Goal: Communication & Community: Share content

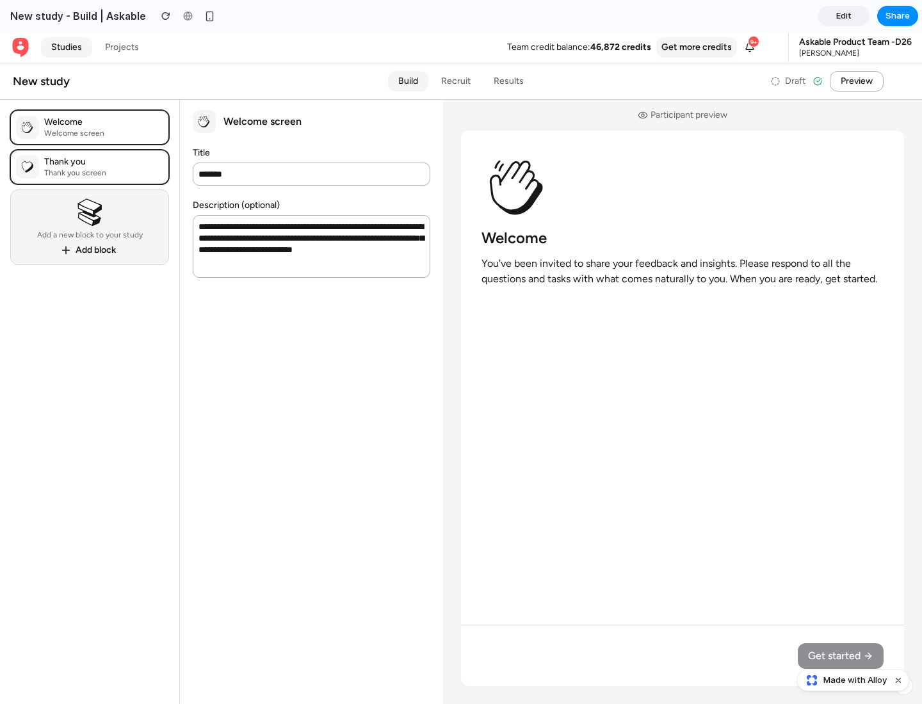
click at [897, 16] on span "Share" at bounding box center [897, 16] width 24 height 13
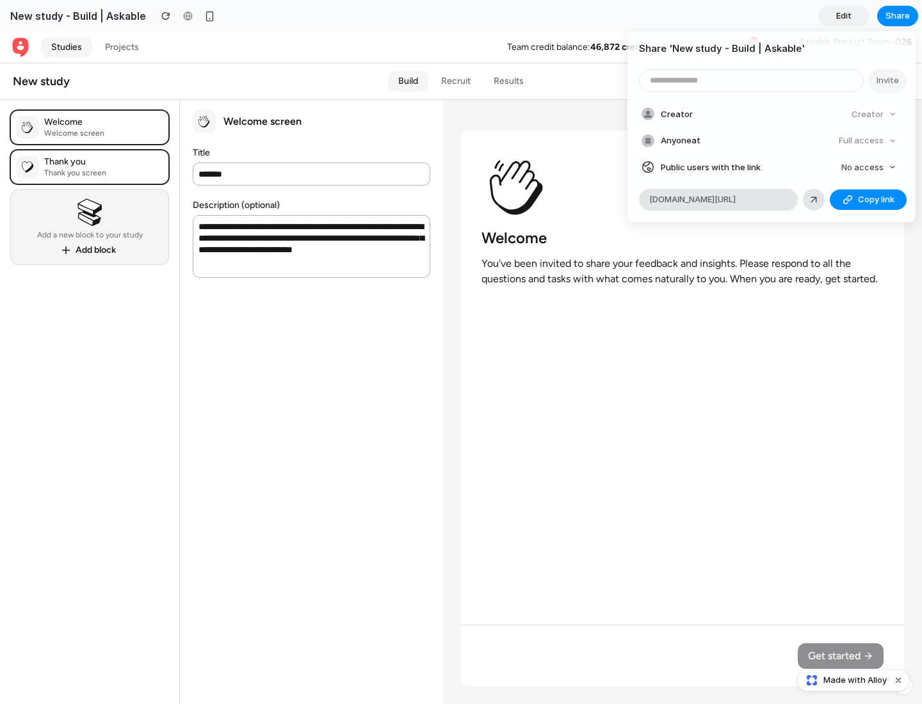
click at [868, 200] on span "Copy link" at bounding box center [876, 199] width 36 height 13
click at [854, 680] on div "Share ' New study - Build | Askable ' Invite Creator Creator Anyone at Full acc…" at bounding box center [461, 352] width 922 height 704
